Goal: Task Accomplishment & Management: Manage account settings

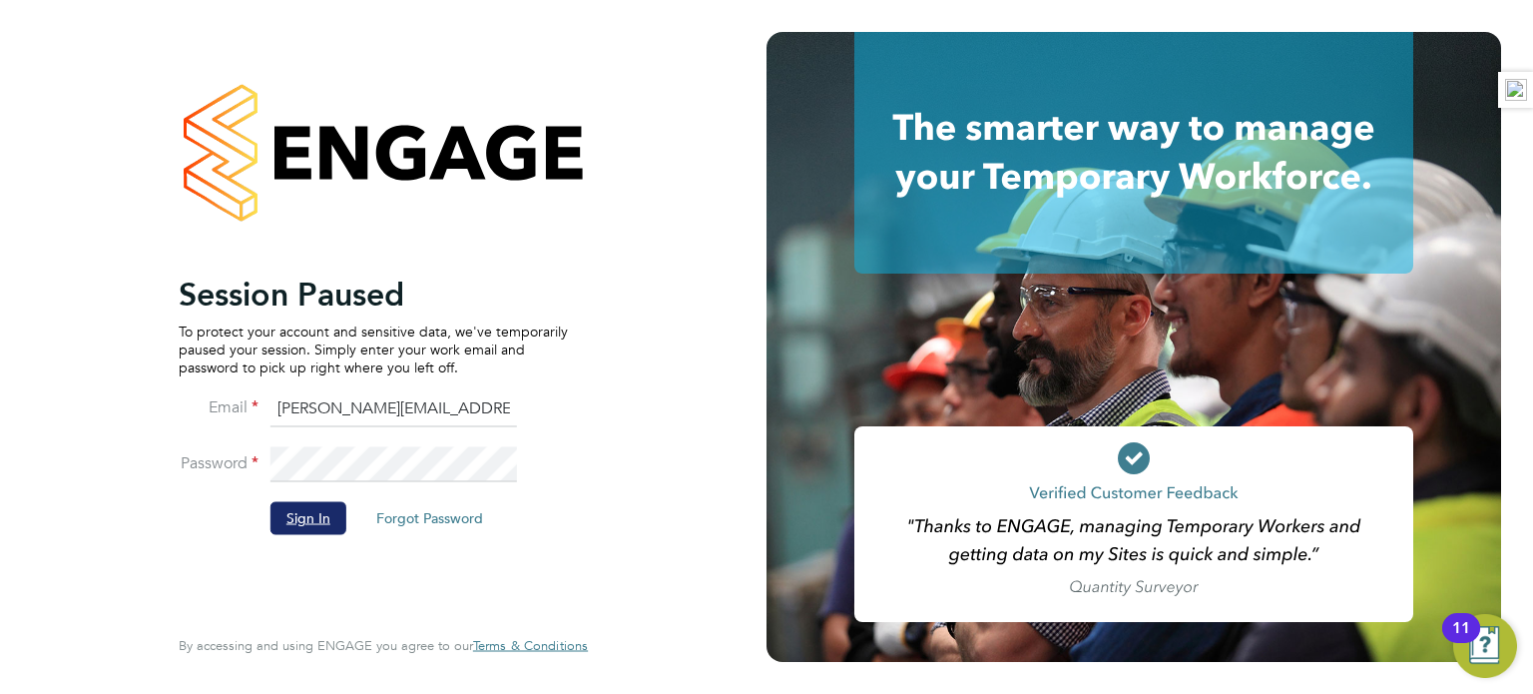
click at [318, 520] on button "Sign In" at bounding box center [308, 518] width 76 height 32
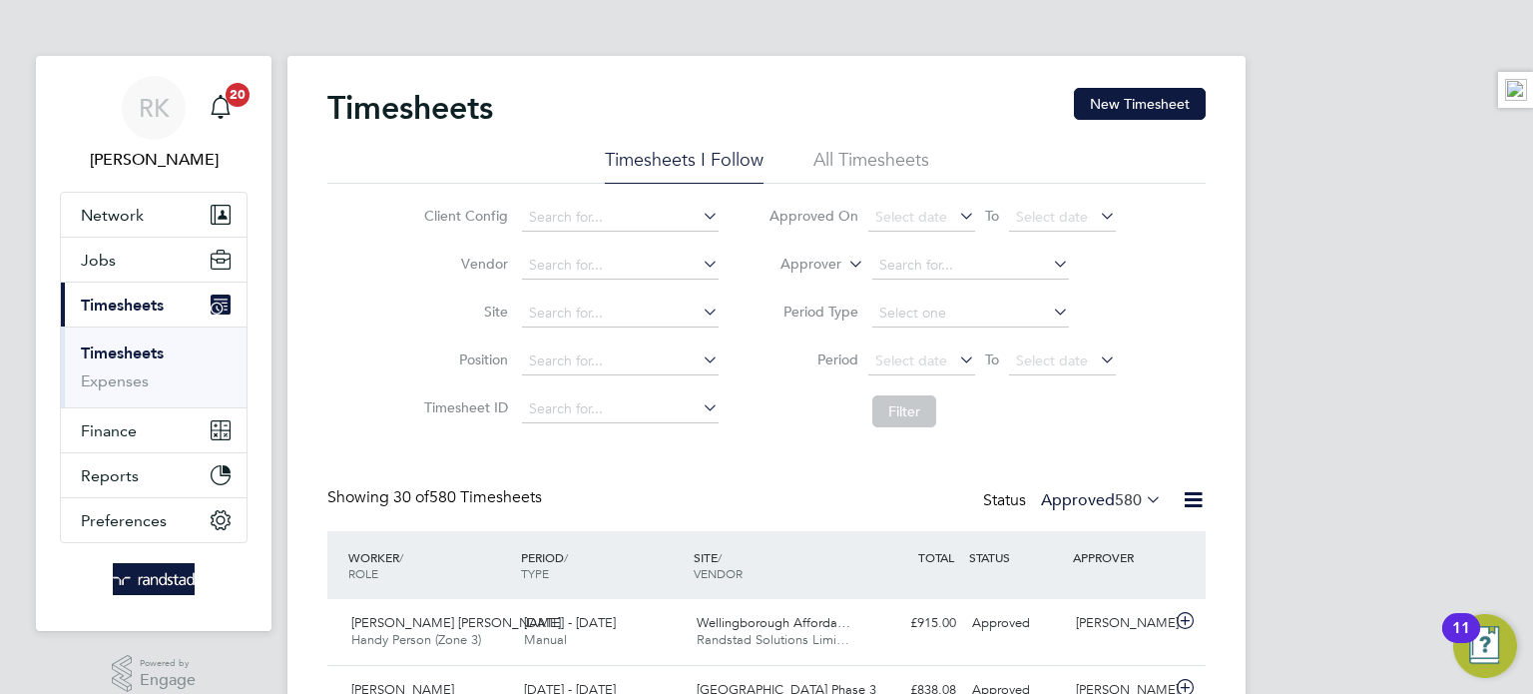
click at [1085, 505] on label "Approved 580" at bounding box center [1101, 500] width 121 height 20
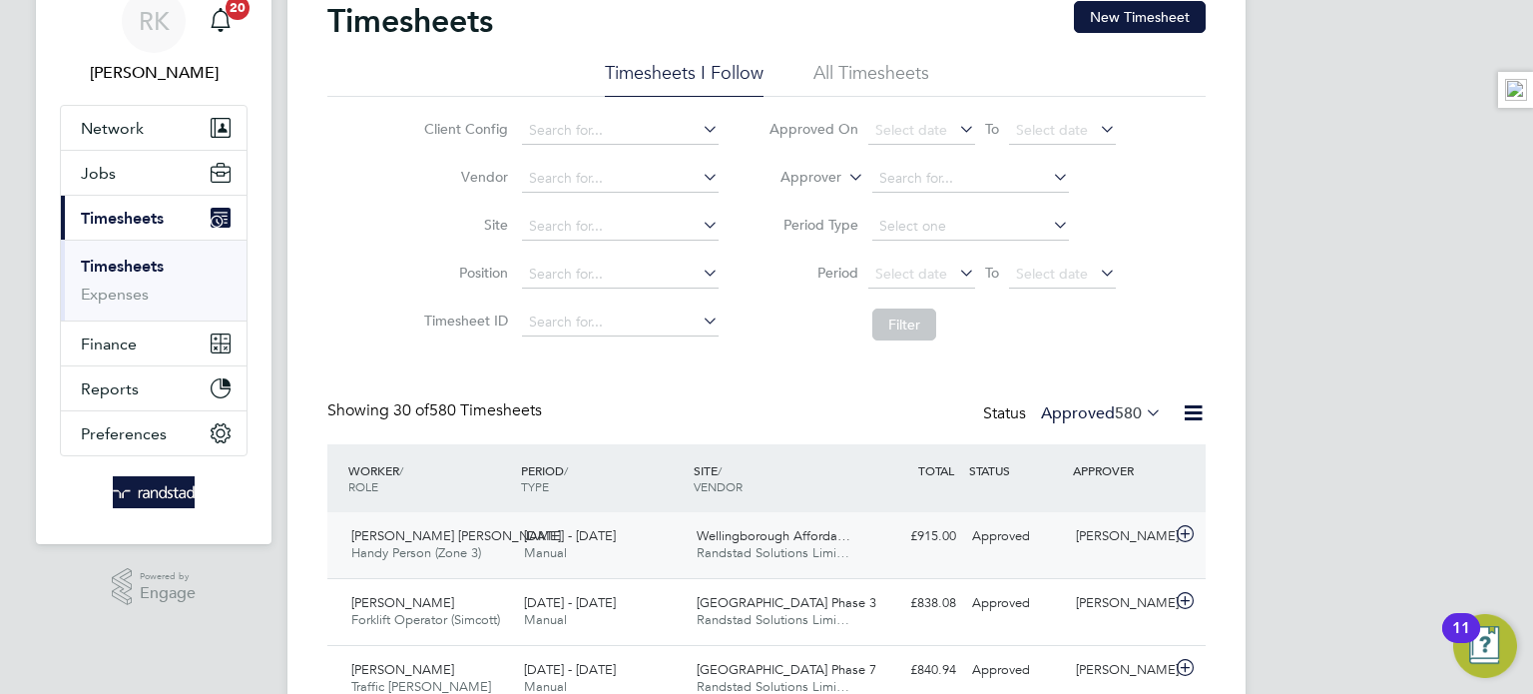
click at [1024, 543] on div "Approved" at bounding box center [1016, 536] width 104 height 33
